Goal: Information Seeking & Learning: Learn about a topic

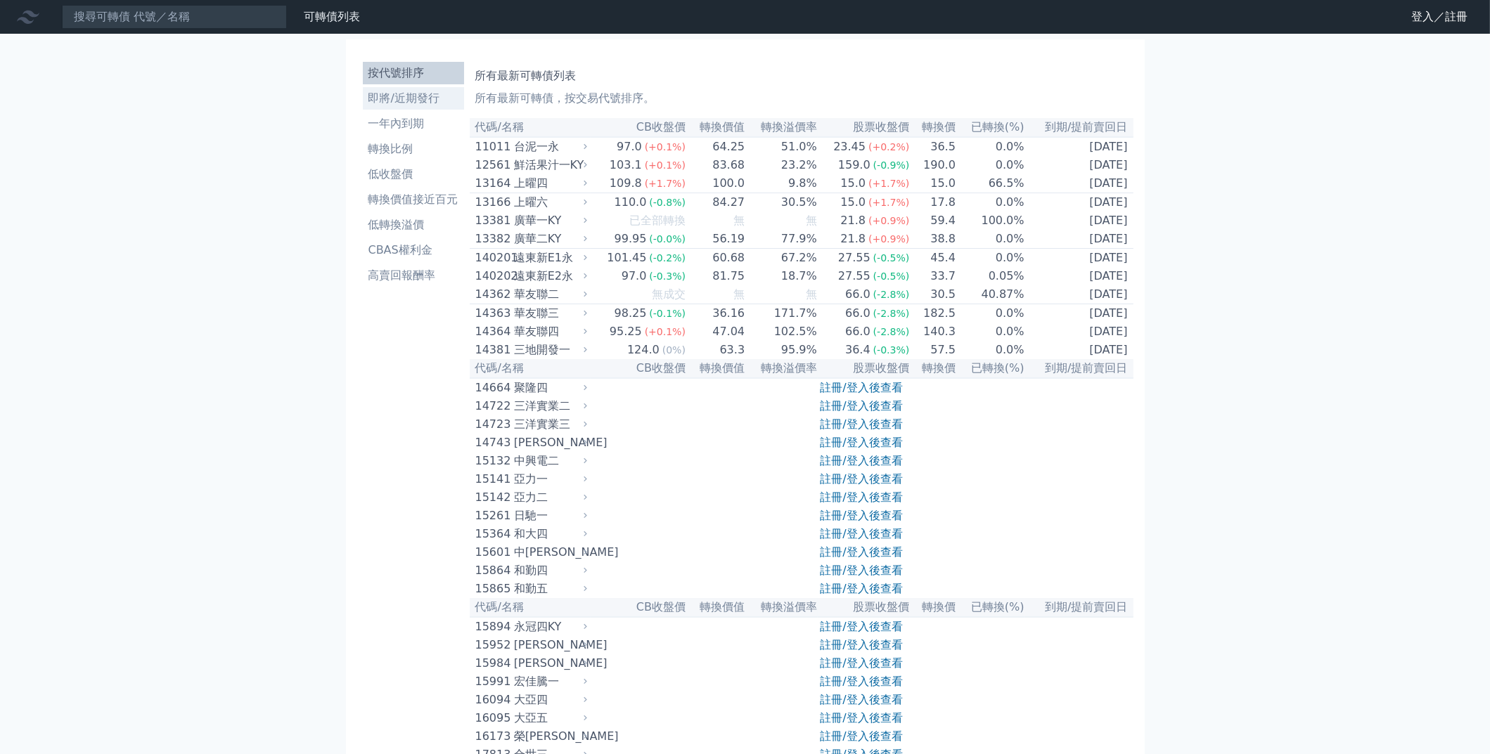
click at [430, 103] on li "即將/近期發行" at bounding box center [413, 98] width 101 height 17
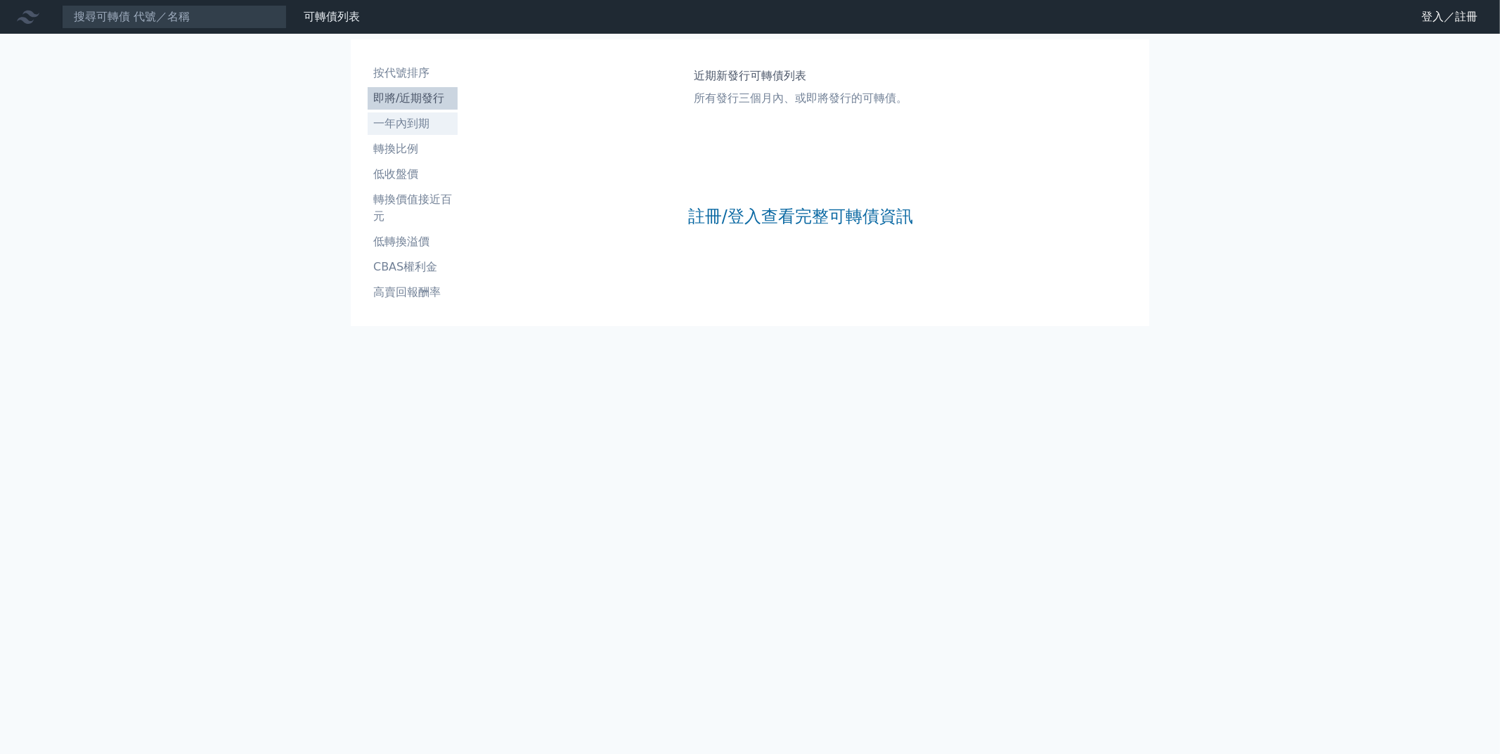
click at [414, 122] on li "一年內到期" at bounding box center [413, 123] width 90 height 17
click at [415, 70] on li "按代號排序" at bounding box center [413, 73] width 90 height 17
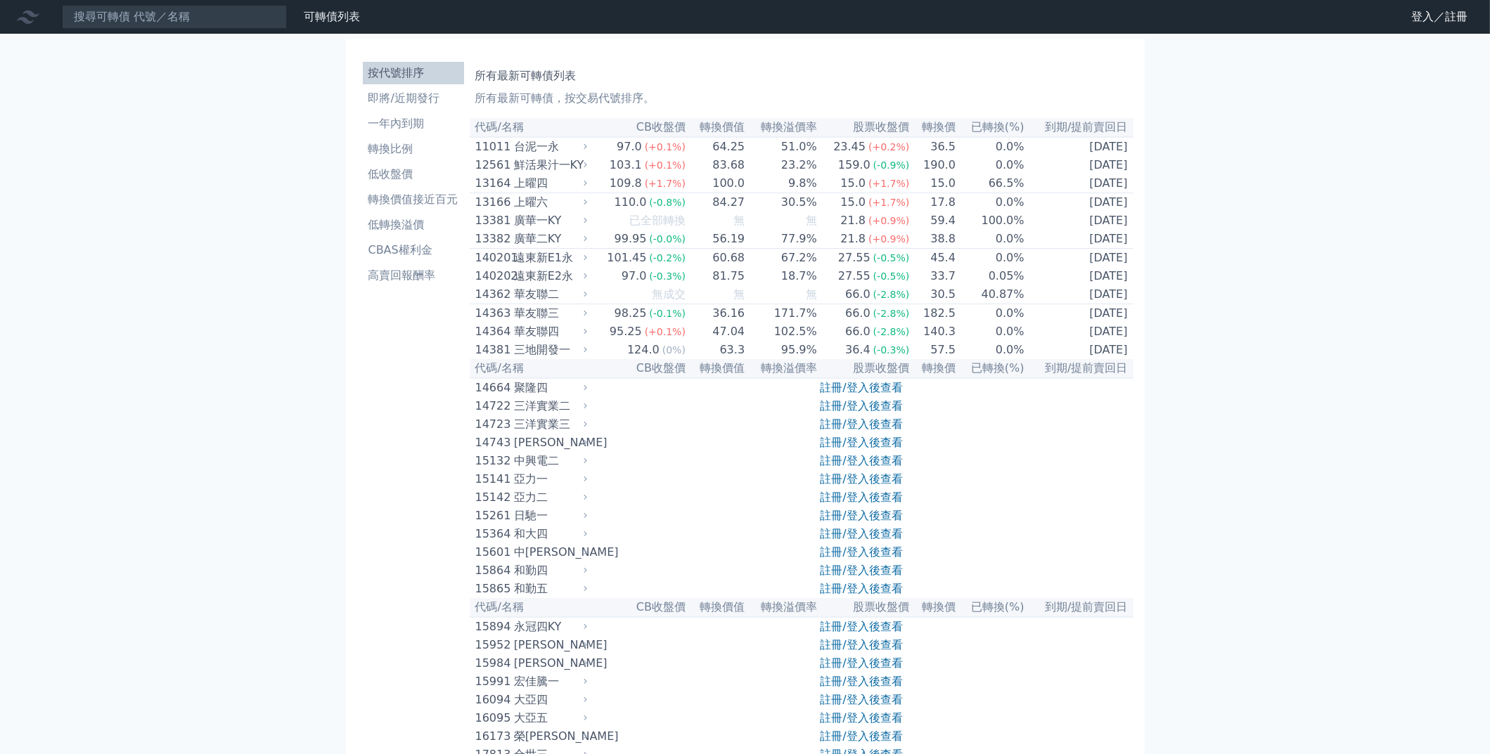
click at [1118, 128] on th "到期/提前賣回日" at bounding box center [1079, 127] width 108 height 19
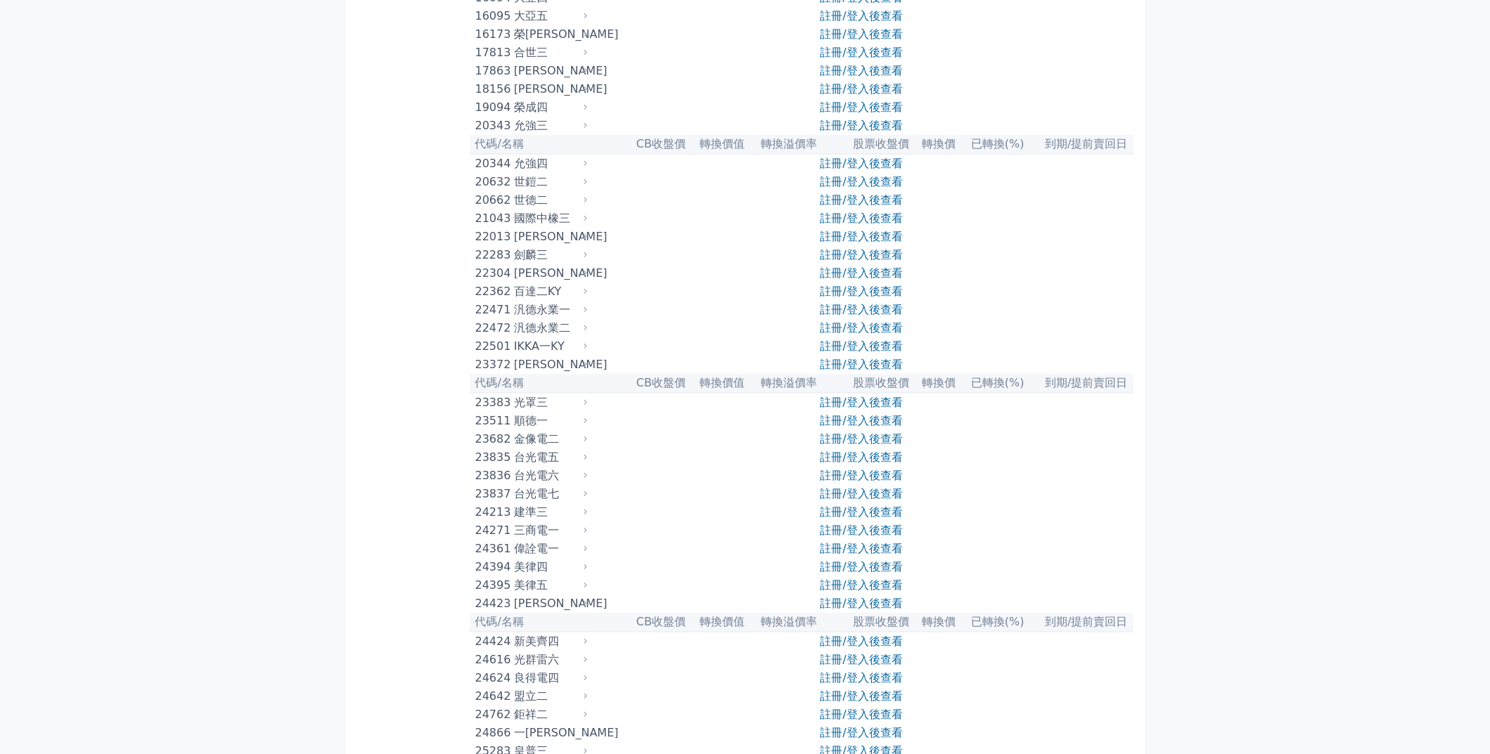
drag, startPoint x: 1221, startPoint y: 207, endPoint x: 1209, endPoint y: 301, distance: 94.3
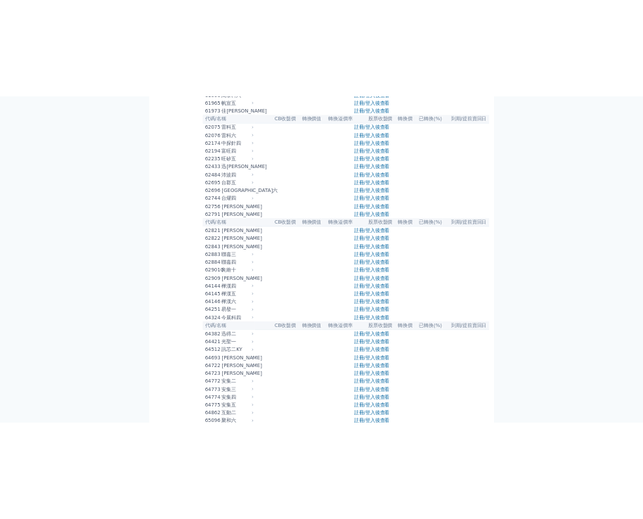
scroll to position [8028, 0]
